Goal: Information Seeking & Learning: Learn about a topic

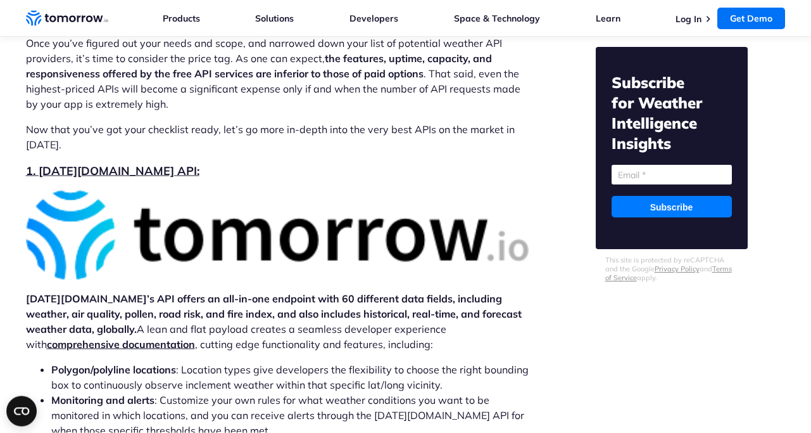
scroll to position [2490, 0]
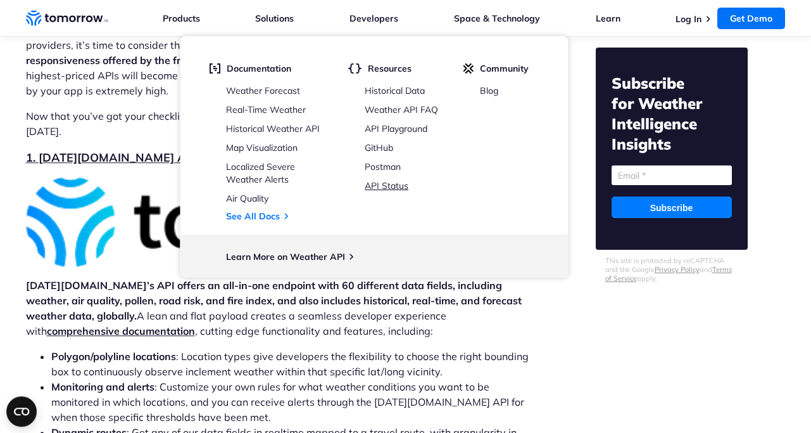
click at [403, 186] on link "API Status" at bounding box center [387, 185] width 44 height 11
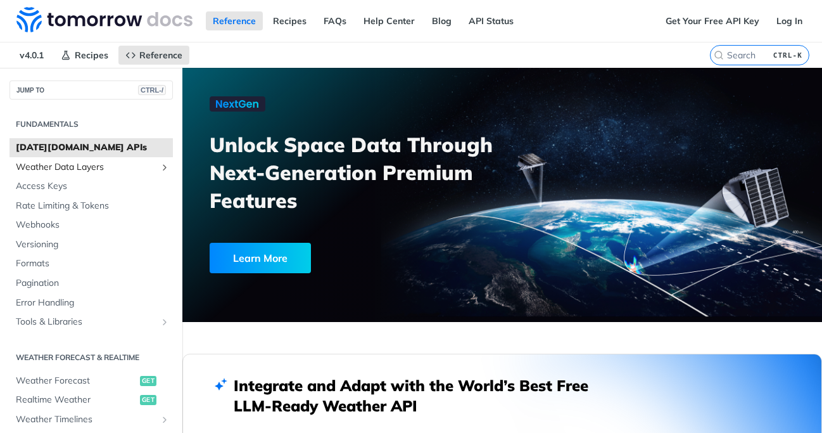
click at [79, 165] on span "Weather Data Layers" at bounding box center [86, 167] width 141 height 13
